Goal: Task Accomplishment & Management: Manage account settings

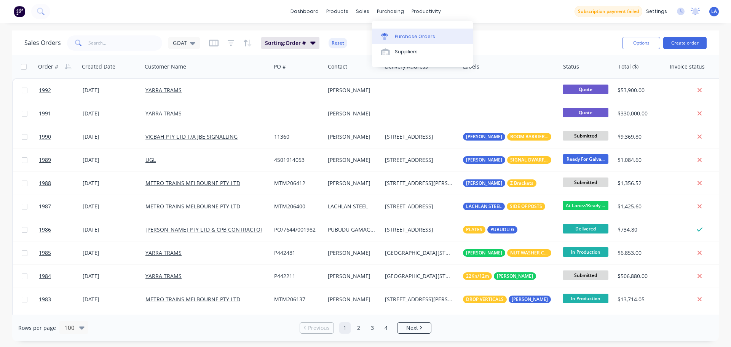
click at [389, 40] on div at bounding box center [386, 36] width 11 height 7
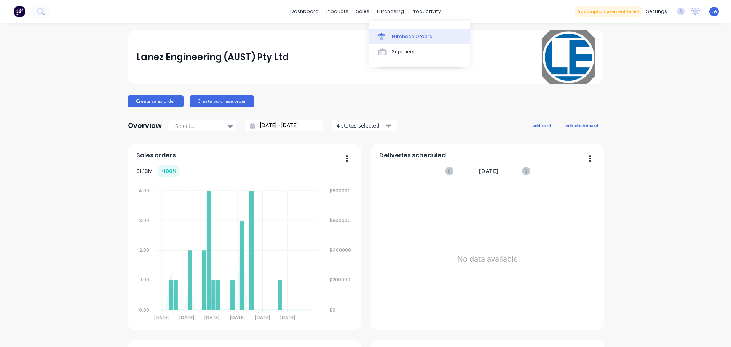
click at [387, 38] on div at bounding box center [383, 36] width 11 height 7
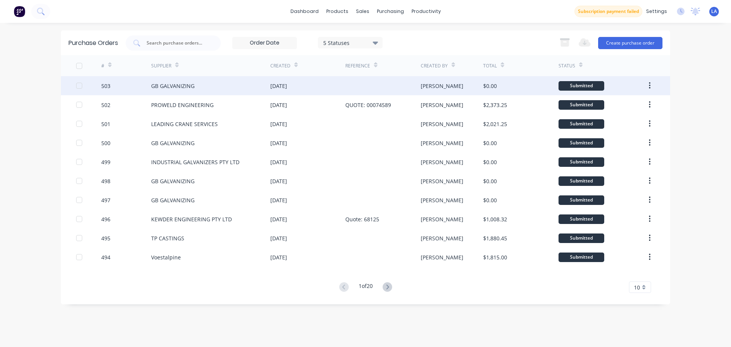
click at [336, 87] on div "30 Sep 2025" at bounding box center [307, 85] width 75 height 19
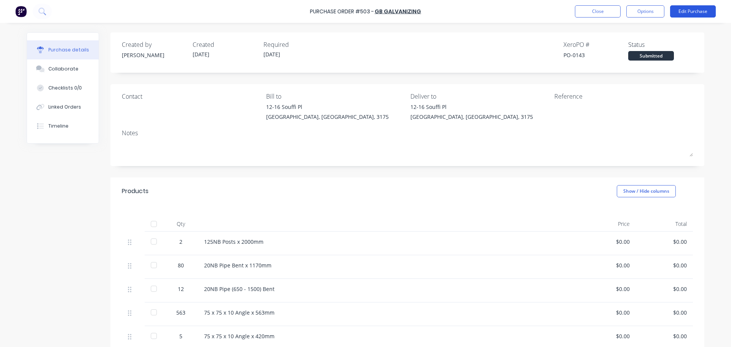
click at [695, 14] on button "Edit Purchase" at bounding box center [693, 11] width 46 height 12
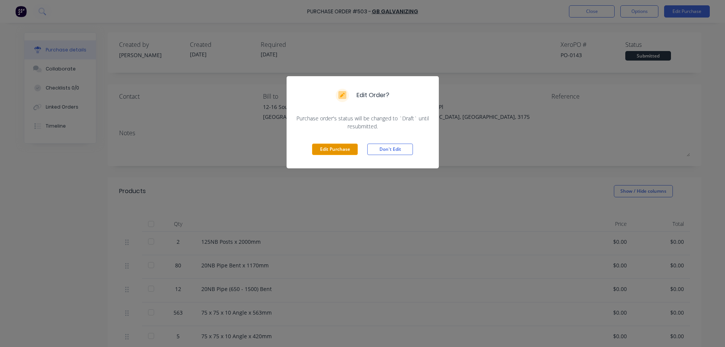
click at [341, 147] on button "Edit Purchase" at bounding box center [335, 148] width 46 height 11
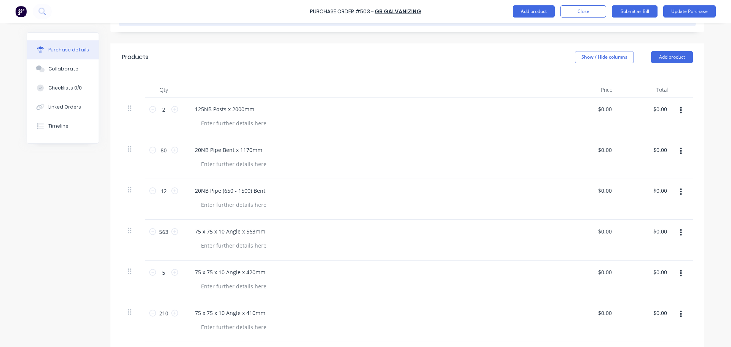
scroll to position [228, 0]
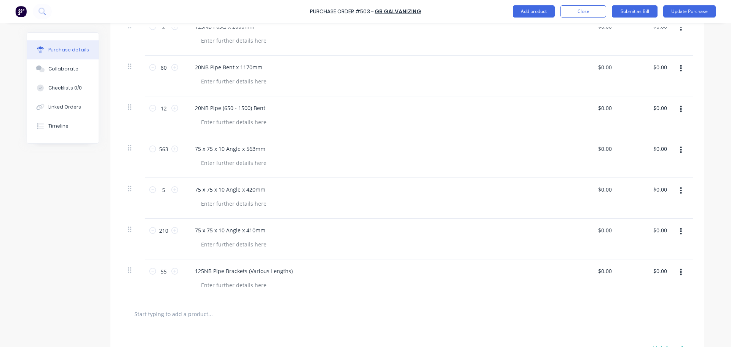
click at [187, 314] on input "text" at bounding box center [210, 313] width 152 height 15
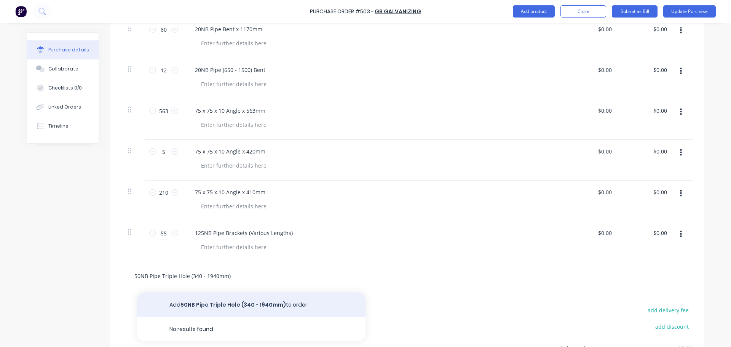
type input "50NB Pipe Triple Hole (340 - 1940mm)"
click at [219, 303] on button "Add 50NB Pipe Triple Hole (340 - 1940mm) to order" at bounding box center [251, 304] width 228 height 24
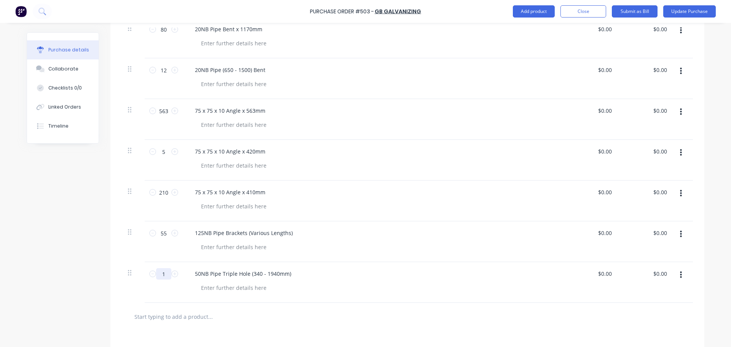
click at [161, 275] on input "1" at bounding box center [163, 273] width 15 height 11
type input "119"
click at [282, 329] on div at bounding box center [407, 317] width 571 height 28
click at [684, 12] on button "Update Purchase" at bounding box center [689, 11] width 53 height 12
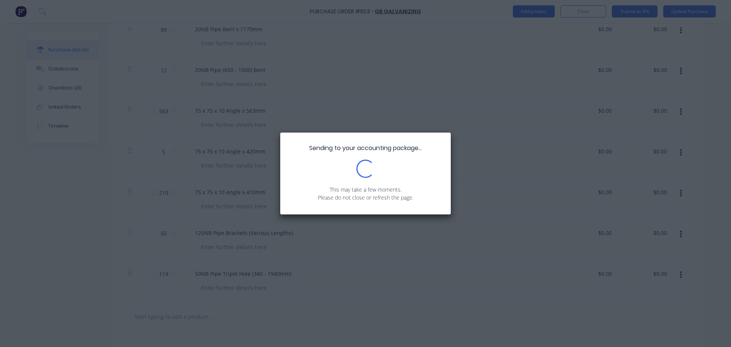
scroll to position [0, 0]
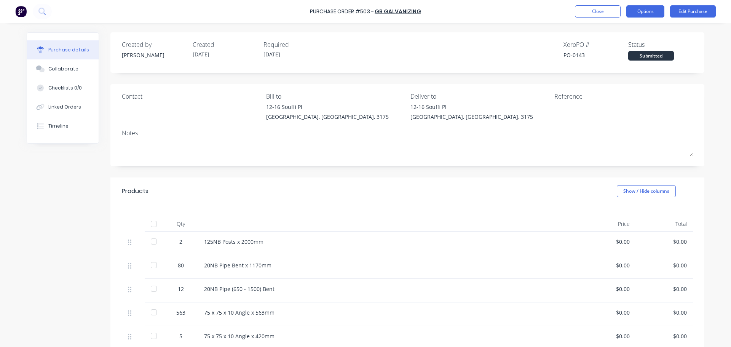
click at [639, 13] on button "Options" at bounding box center [645, 11] width 38 height 12
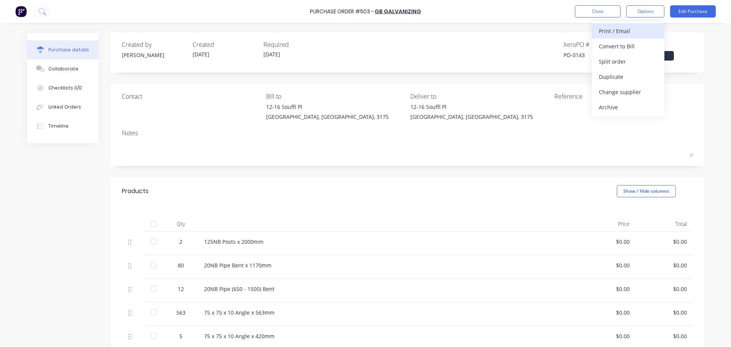
click at [637, 35] on div "Print / Email" at bounding box center [628, 31] width 59 height 11
click at [636, 63] on div "Without pricing" at bounding box center [628, 61] width 59 height 11
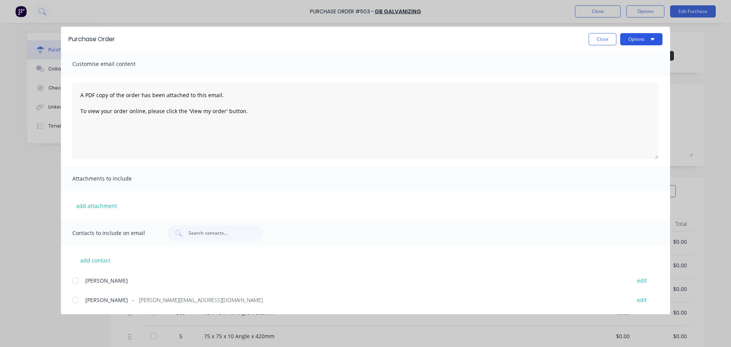
click at [636, 40] on button "Options" at bounding box center [641, 39] width 42 height 12
click at [632, 72] on div "Print" at bounding box center [626, 73] width 59 height 11
click at [598, 39] on button "Close" at bounding box center [602, 39] width 28 height 12
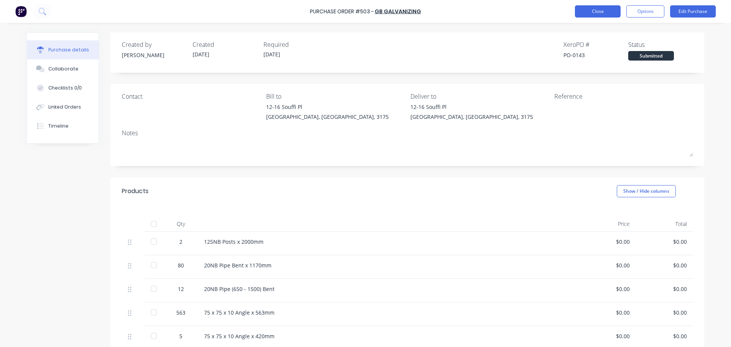
click at [598, 12] on button "Close" at bounding box center [598, 11] width 46 height 12
